Goal: Transaction & Acquisition: Purchase product/service

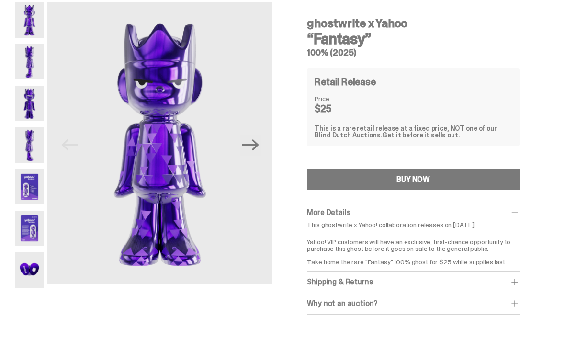
scroll to position [36, 0]
click at [253, 147] on icon "Next" at bounding box center [250, 144] width 17 height 17
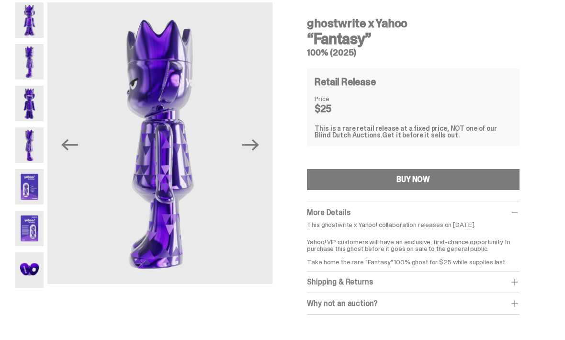
click at [255, 152] on icon "Next" at bounding box center [250, 144] width 17 height 17
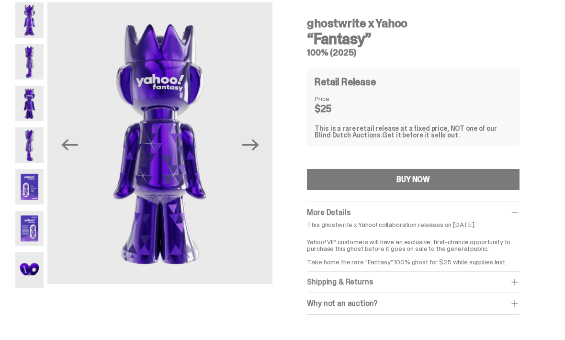
click at [245, 152] on icon "Next" at bounding box center [250, 144] width 17 height 17
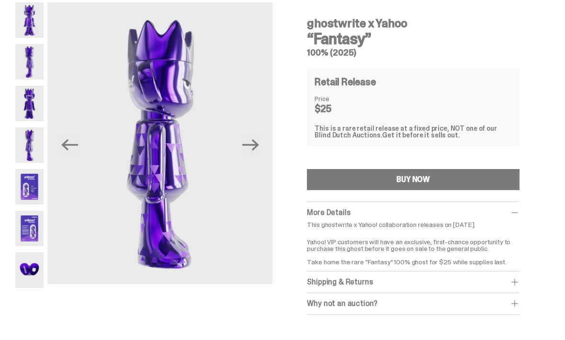
click at [261, 148] on button "Next" at bounding box center [250, 144] width 21 height 21
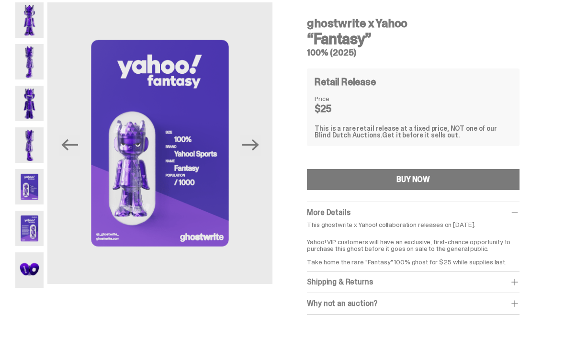
click at [261, 149] on button "Next" at bounding box center [250, 144] width 21 height 21
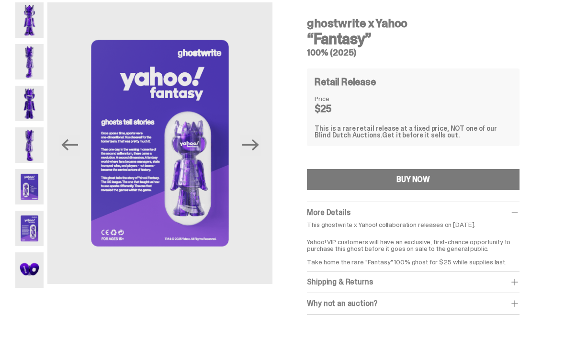
click at [259, 145] on icon "Next" at bounding box center [250, 144] width 17 height 11
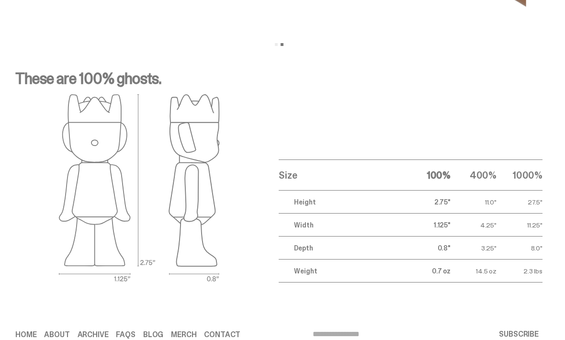
scroll to position [1202, 0]
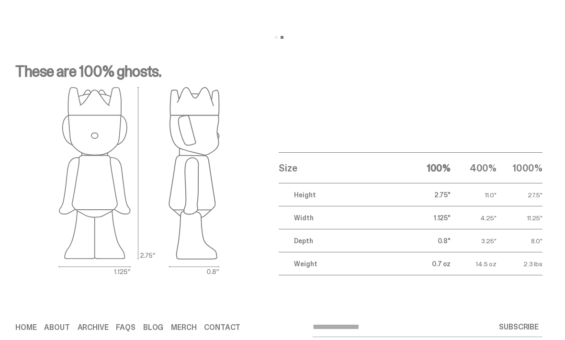
click at [275, 315] on div "Home About Archive FAQs Blog Merch Contact SUBSCRIBE © 2025 ghostwrite inc Term…" at bounding box center [278, 334] width 557 height 71
click at [330, 328] on input "email" at bounding box center [381, 327] width 138 height 19
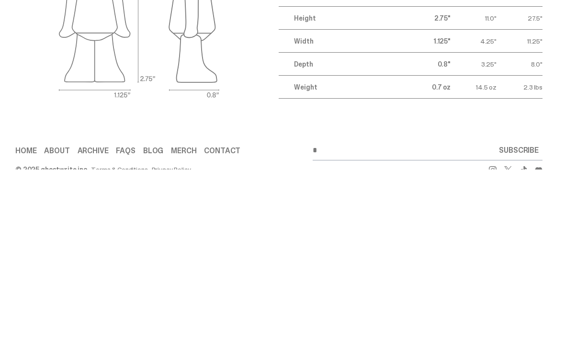
scroll to position [1233, 0]
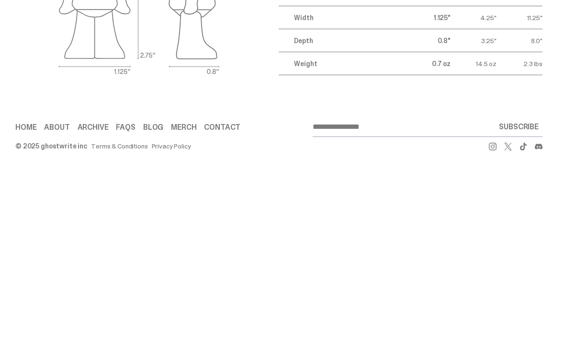
type input "**********"
click at [523, 288] on button "SUBSCRIBE" at bounding box center [518, 297] width 47 height 19
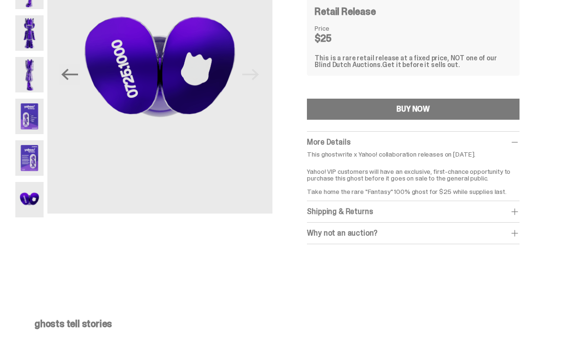
scroll to position [107, 0]
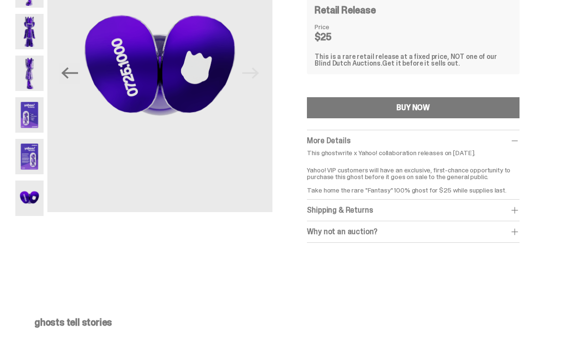
click at [325, 236] on div "Why not an auction? We still stand by Blind Dutch Auctions being the best way t…" at bounding box center [413, 233] width 212 height 22
click at [519, 235] on span at bounding box center [515, 232] width 10 height 10
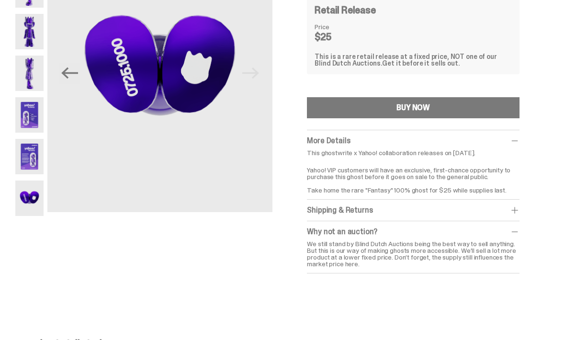
click at [519, 233] on span at bounding box center [515, 232] width 10 height 10
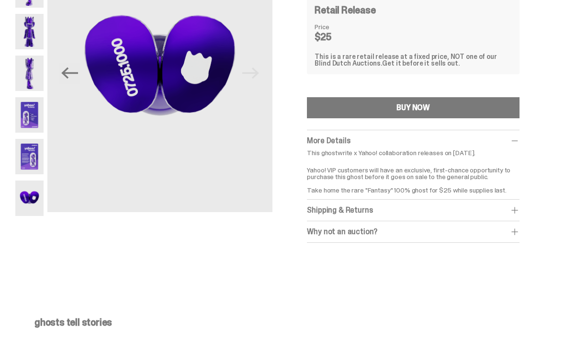
click at [519, 211] on span at bounding box center [515, 210] width 10 height 10
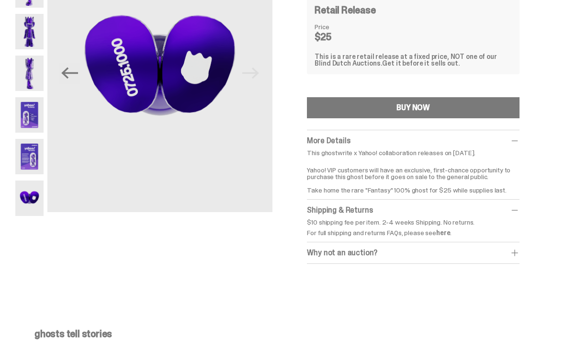
click at [519, 211] on span at bounding box center [515, 210] width 10 height 10
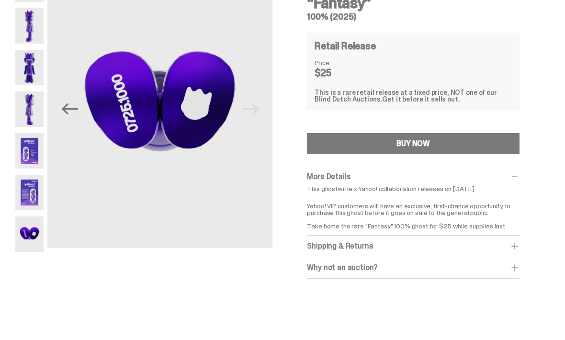
scroll to position [71, 0]
click at [466, 140] on button "BUY NOW" at bounding box center [413, 144] width 212 height 21
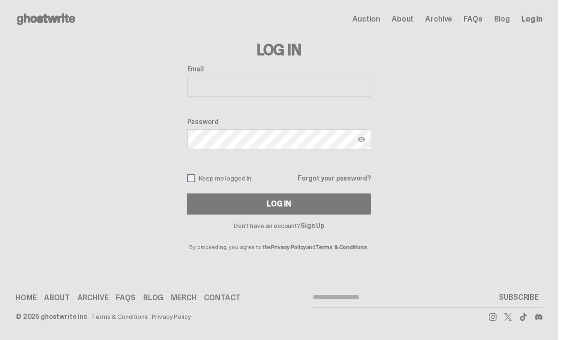
click at [273, 87] on input "Email" at bounding box center [279, 87] width 184 height 20
type input "**********"
click at [234, 120] on label "Password" at bounding box center [279, 122] width 184 height 8
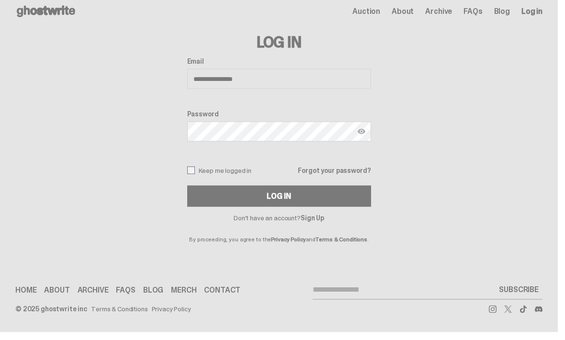
click at [363, 135] on img at bounding box center [361, 139] width 8 height 8
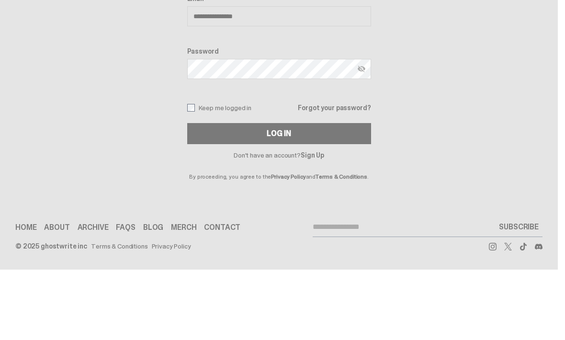
click at [344, 193] on button "Log In" at bounding box center [279, 203] width 184 height 21
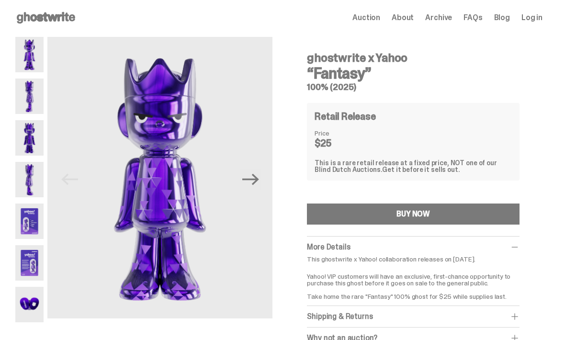
scroll to position [11, 0]
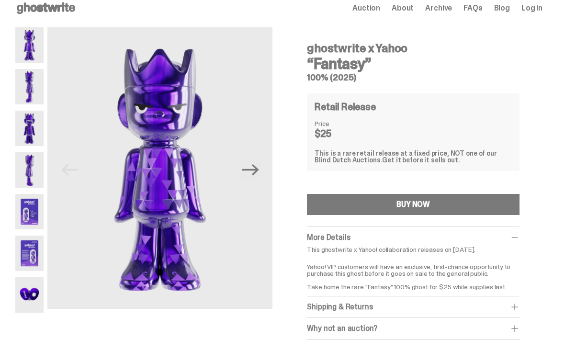
click at [371, 200] on button "BUY NOW" at bounding box center [413, 204] width 212 height 21
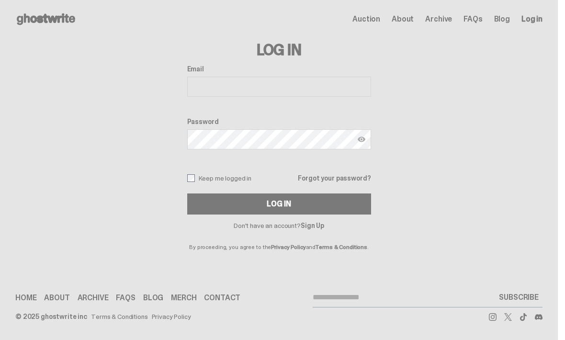
click at [334, 88] on input "Email" at bounding box center [279, 87] width 184 height 20
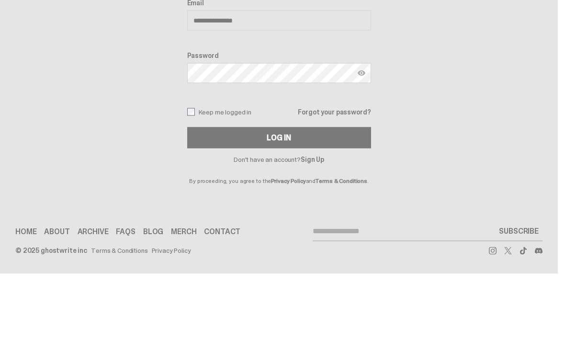
type input "**********"
click at [349, 175] on link "Forgot your password?" at bounding box center [334, 178] width 73 height 7
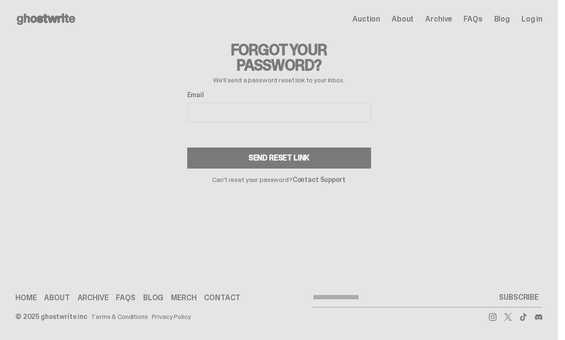
click at [307, 112] on input "Email" at bounding box center [279, 112] width 184 height 20
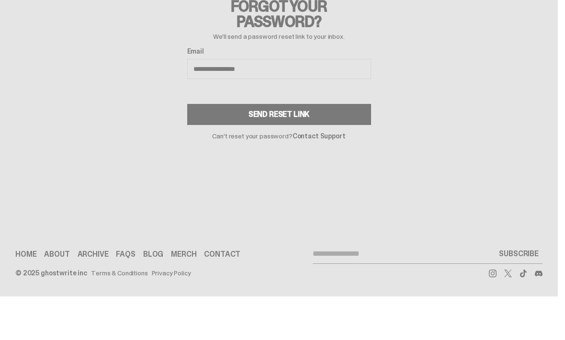
click at [355, 147] on button "Send Reset Link" at bounding box center [279, 157] width 184 height 21
click at [350, 147] on button "Send Reset Link" at bounding box center [279, 157] width 184 height 21
type input "**********"
click at [356, 147] on button "Send Reset Link" at bounding box center [279, 157] width 184 height 21
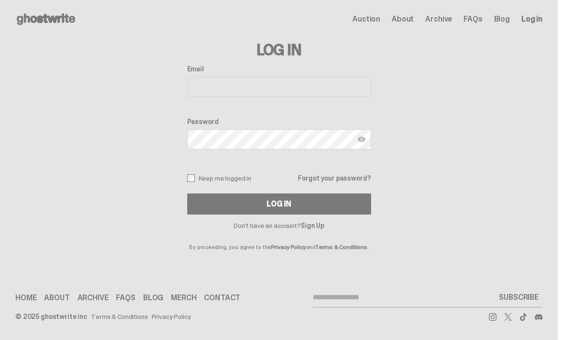
click at [338, 90] on input "Email" at bounding box center [279, 87] width 184 height 20
click at [320, 90] on input "Email" at bounding box center [279, 87] width 184 height 20
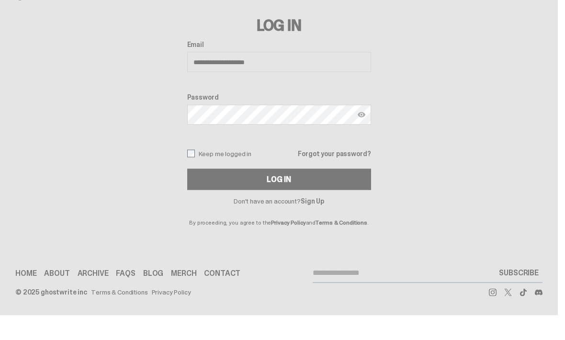
type input "**********"
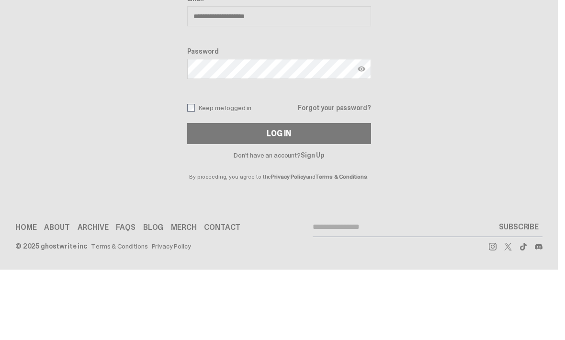
click at [368, 193] on button "Log In" at bounding box center [279, 203] width 184 height 21
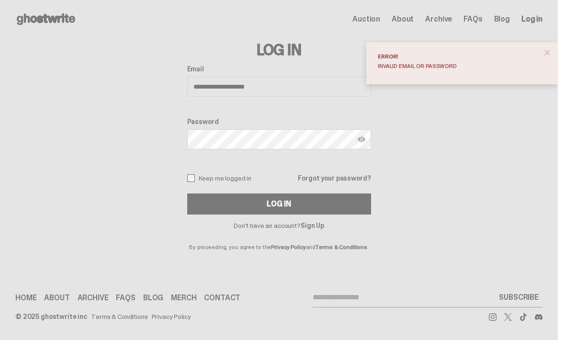
click at [328, 89] on input "**********" at bounding box center [279, 87] width 184 height 20
type input "******"
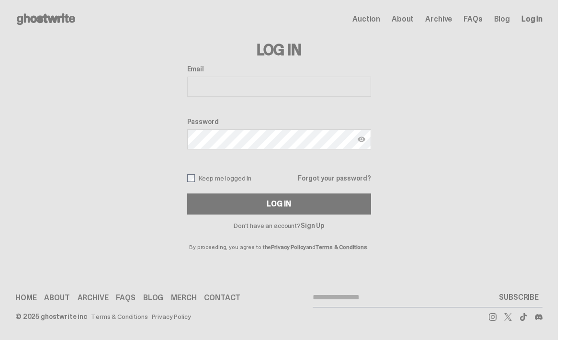
click at [279, 86] on input "Email" at bounding box center [279, 87] width 184 height 20
click at [392, 106] on div "Log In Email Password Keep me logged in Forgot your password? Log In Don't have…" at bounding box center [278, 144] width 557 height 212
click at [304, 86] on input "Email" at bounding box center [279, 87] width 184 height 20
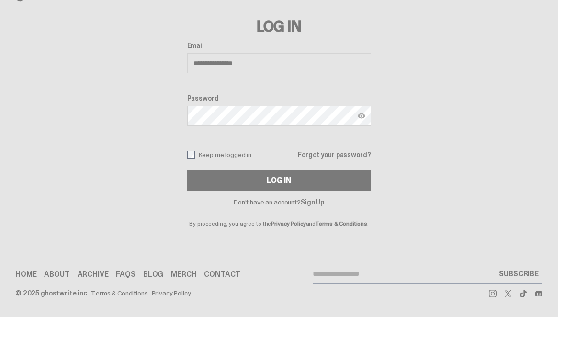
type input "**********"
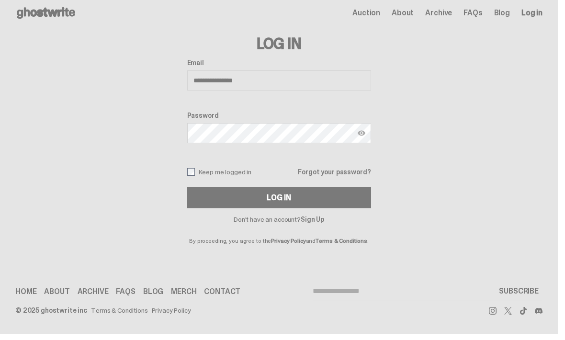
click at [282, 198] on button "Log In" at bounding box center [279, 203] width 184 height 21
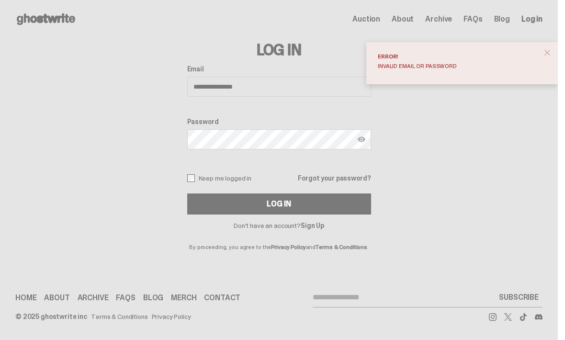
click at [556, 51] on button "close" at bounding box center [546, 52] width 17 height 17
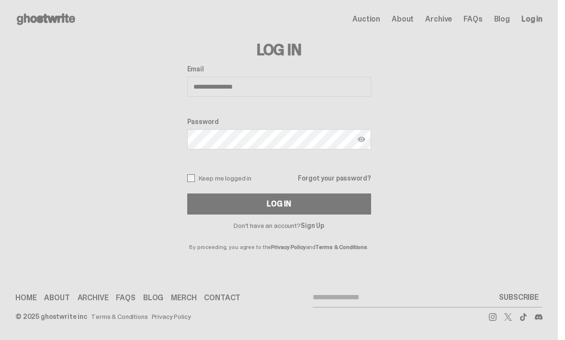
click at [320, 225] on link "Sign Up" at bounding box center [312, 225] width 23 height 9
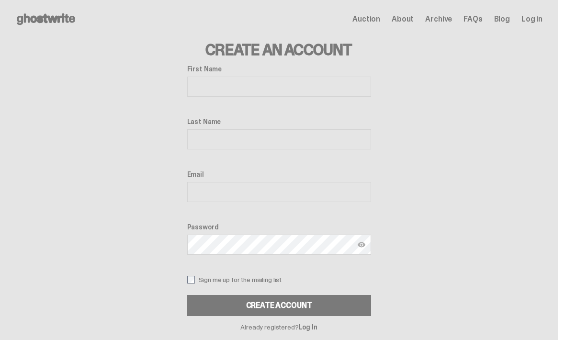
click at [312, 85] on input "First Name" at bounding box center [279, 87] width 184 height 20
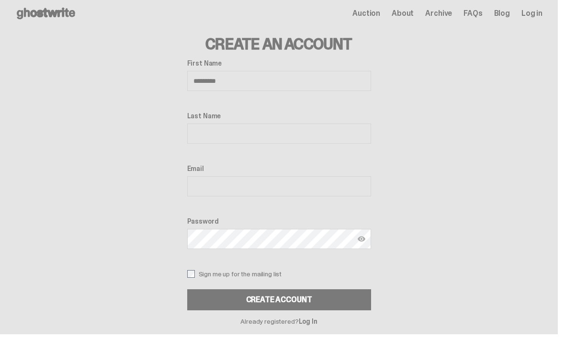
type input "********"
click at [267, 129] on input "Last Name" at bounding box center [279, 139] width 184 height 20
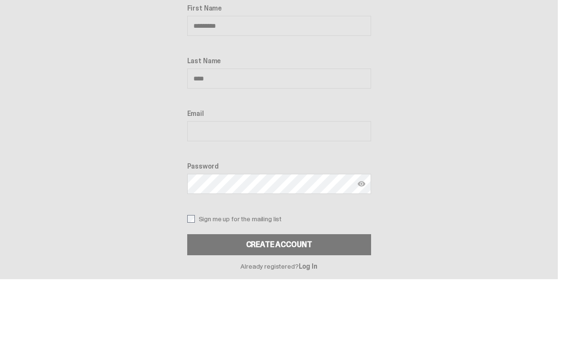
type input "****"
click at [308, 182] on input "Email" at bounding box center [279, 192] width 184 height 20
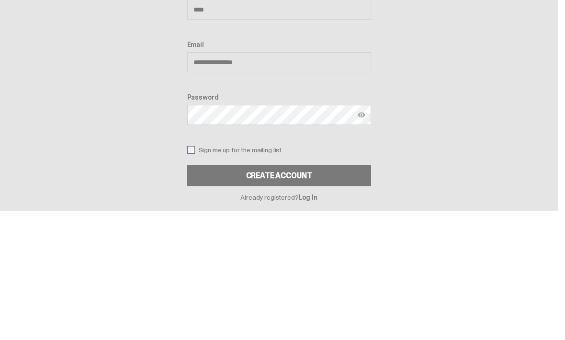
type input "**********"
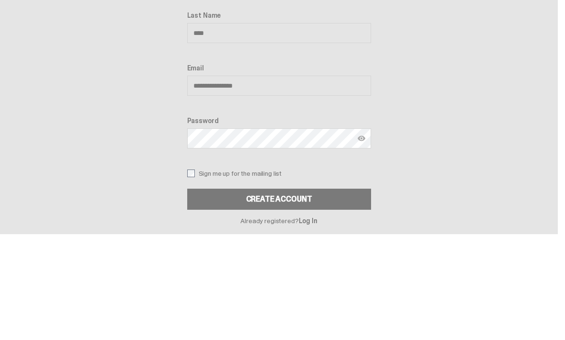
click at [365, 241] on img at bounding box center [361, 245] width 8 height 8
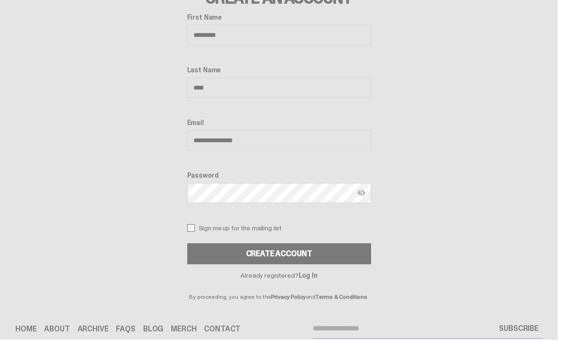
click at [330, 253] on button "Create Account" at bounding box center [279, 254] width 184 height 21
